Goal: Information Seeking & Learning: Learn about a topic

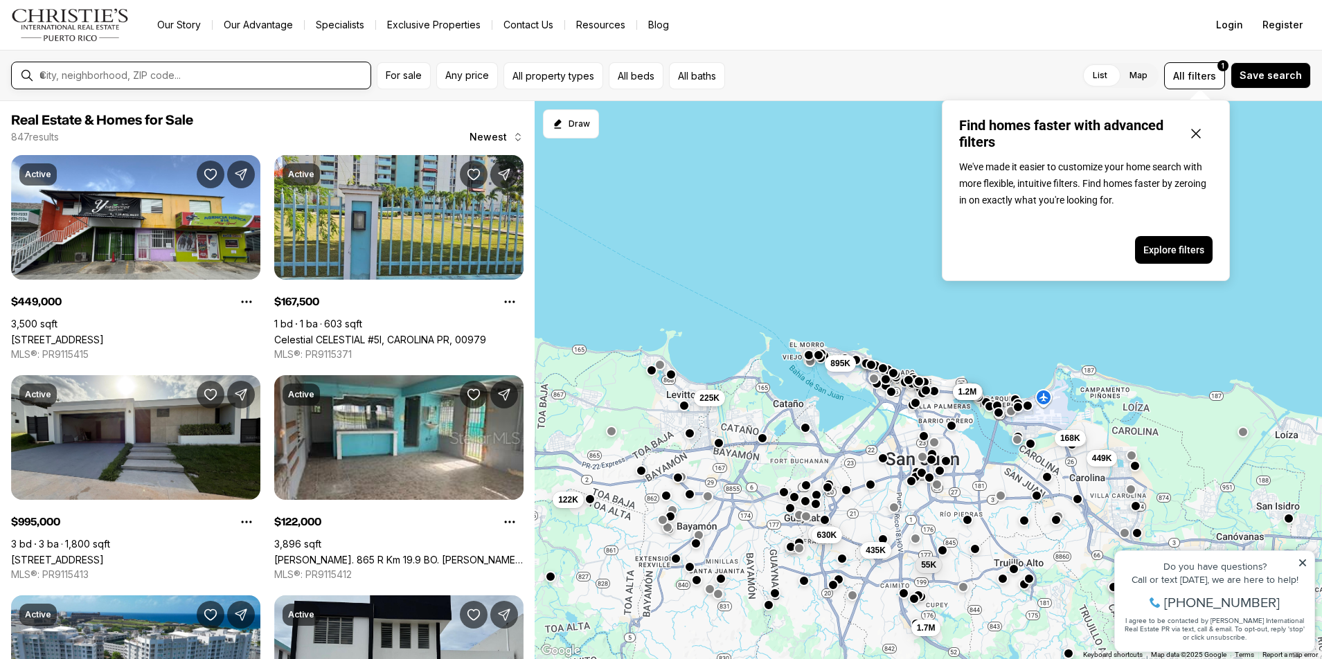
click at [212, 73] on input "text" at bounding box center [202, 75] width 326 height 12
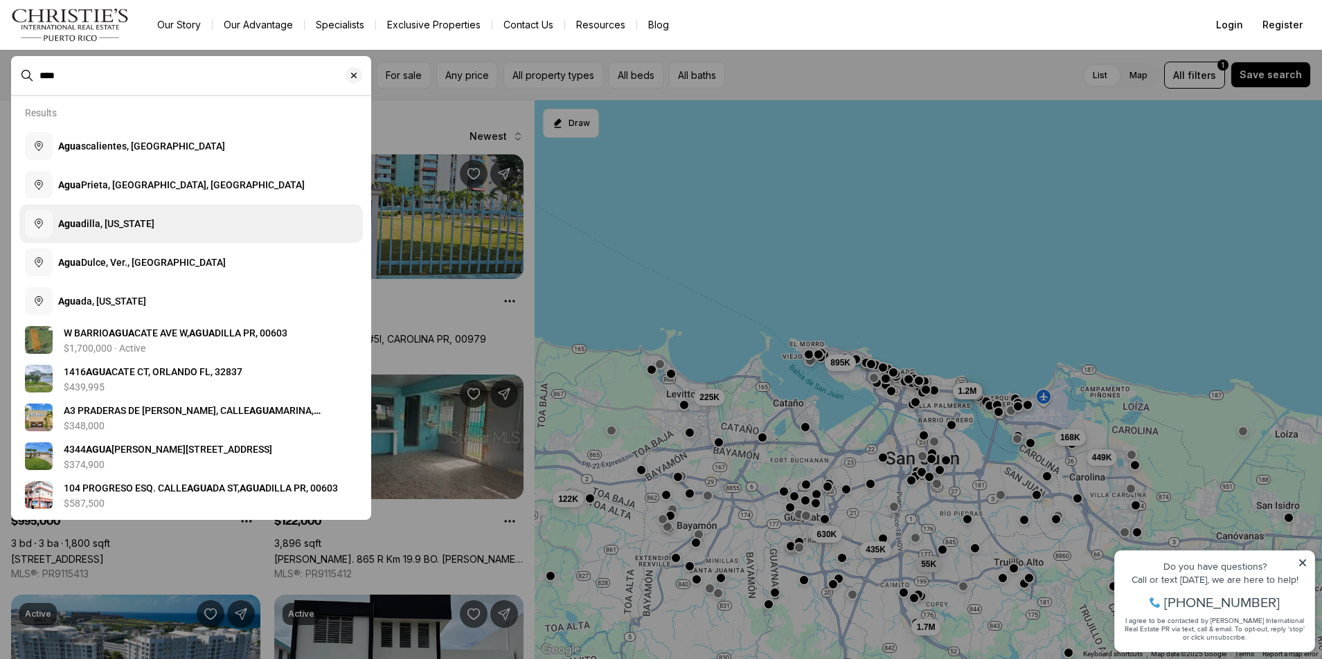
type input "****"
click at [140, 216] on button "Agua dilla, [US_STATE]" at bounding box center [191, 223] width 344 height 39
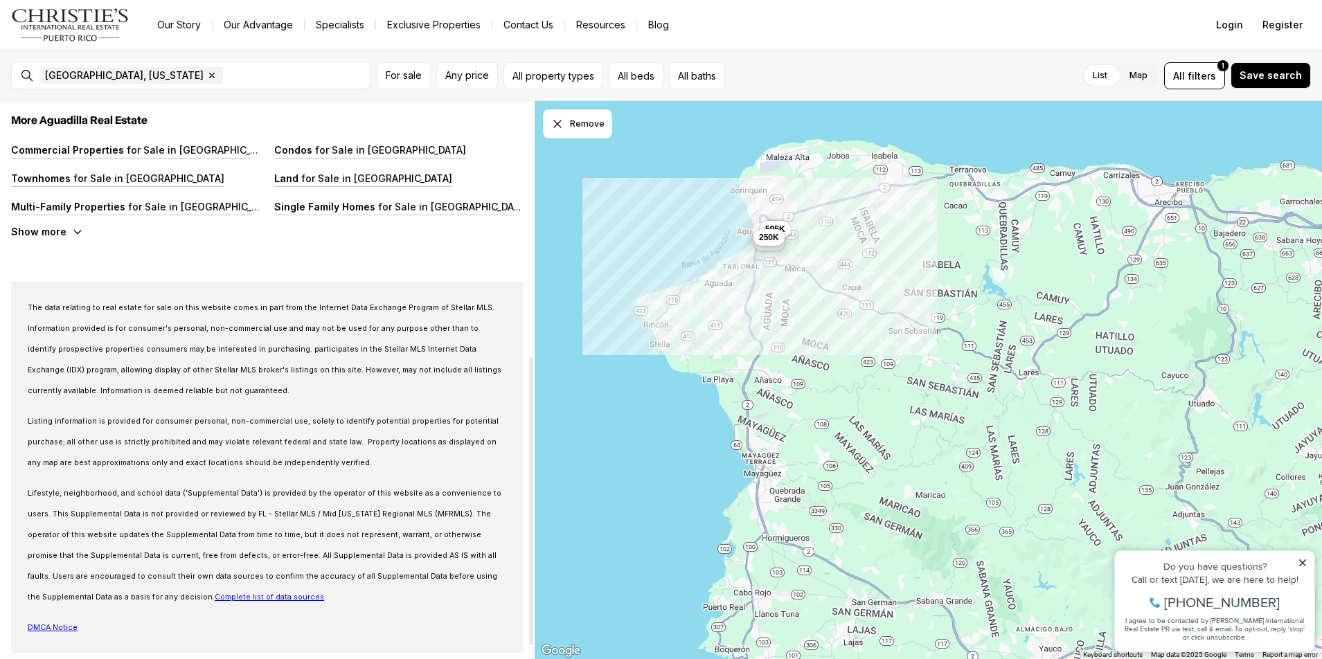
scroll to position [517, 0]
